Goal: Find specific page/section: Find specific page/section

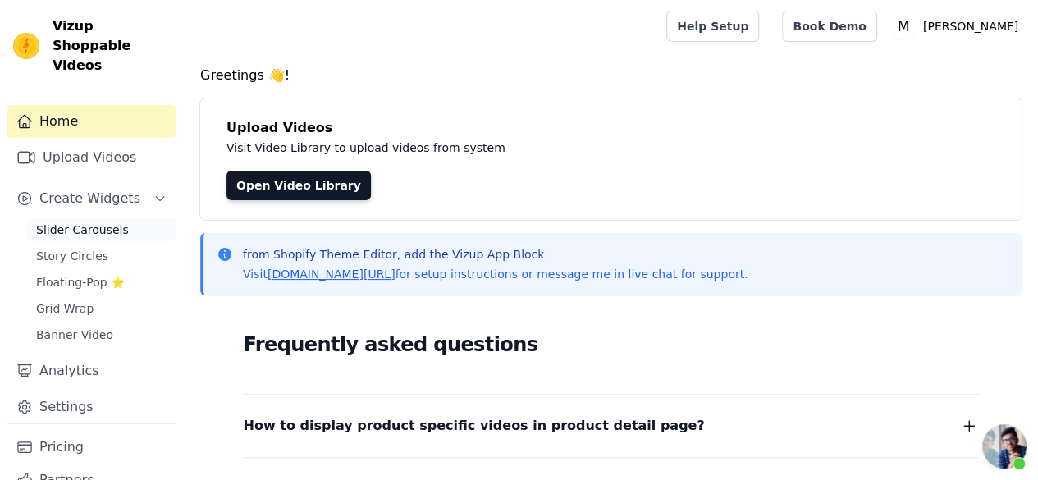
click at [95, 222] on span "Slider Carousels" at bounding box center [82, 230] width 93 height 16
click at [103, 222] on span "Slider Carousels" at bounding box center [82, 230] width 93 height 16
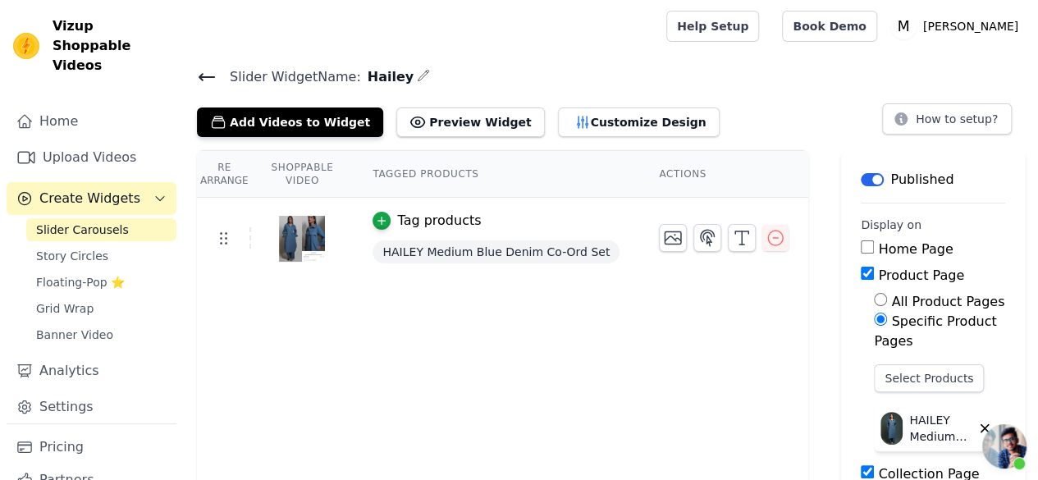
scroll to position [42, 0]
